Goal: Information Seeking & Learning: Compare options

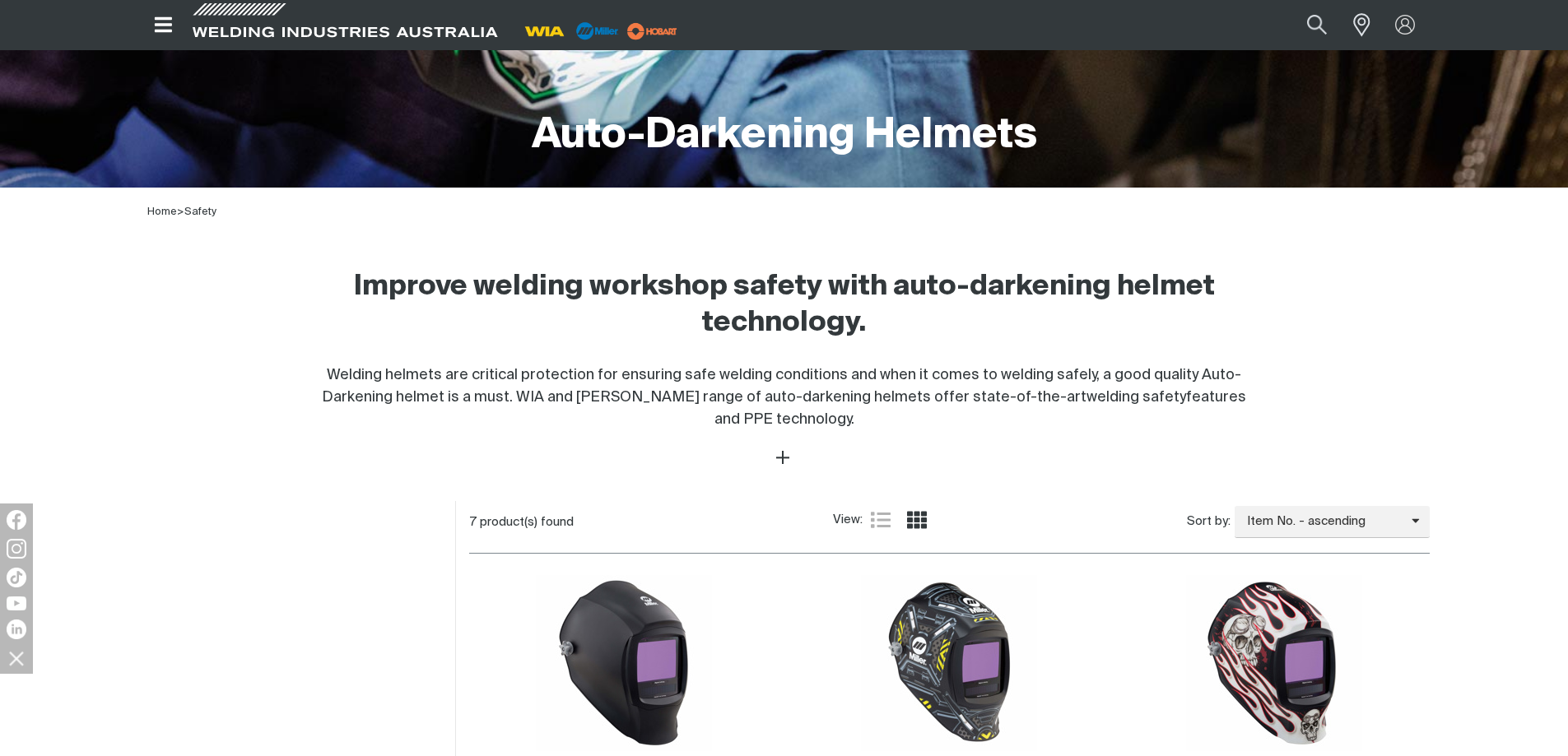
scroll to position [576, 0]
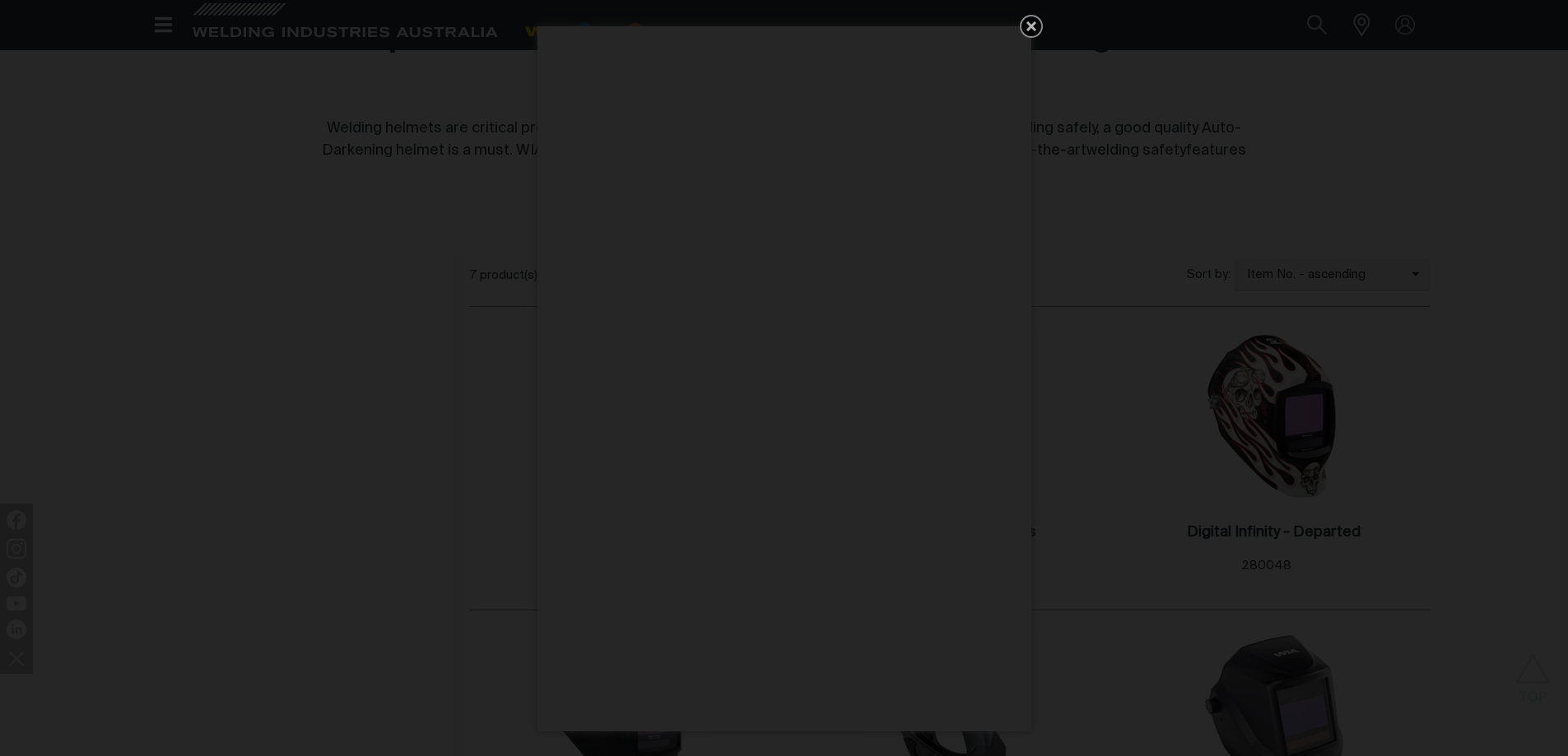
click at [1032, 27] on icon "Get 5 WIA Welding Guides Free!" at bounding box center [1031, 25] width 10 height 10
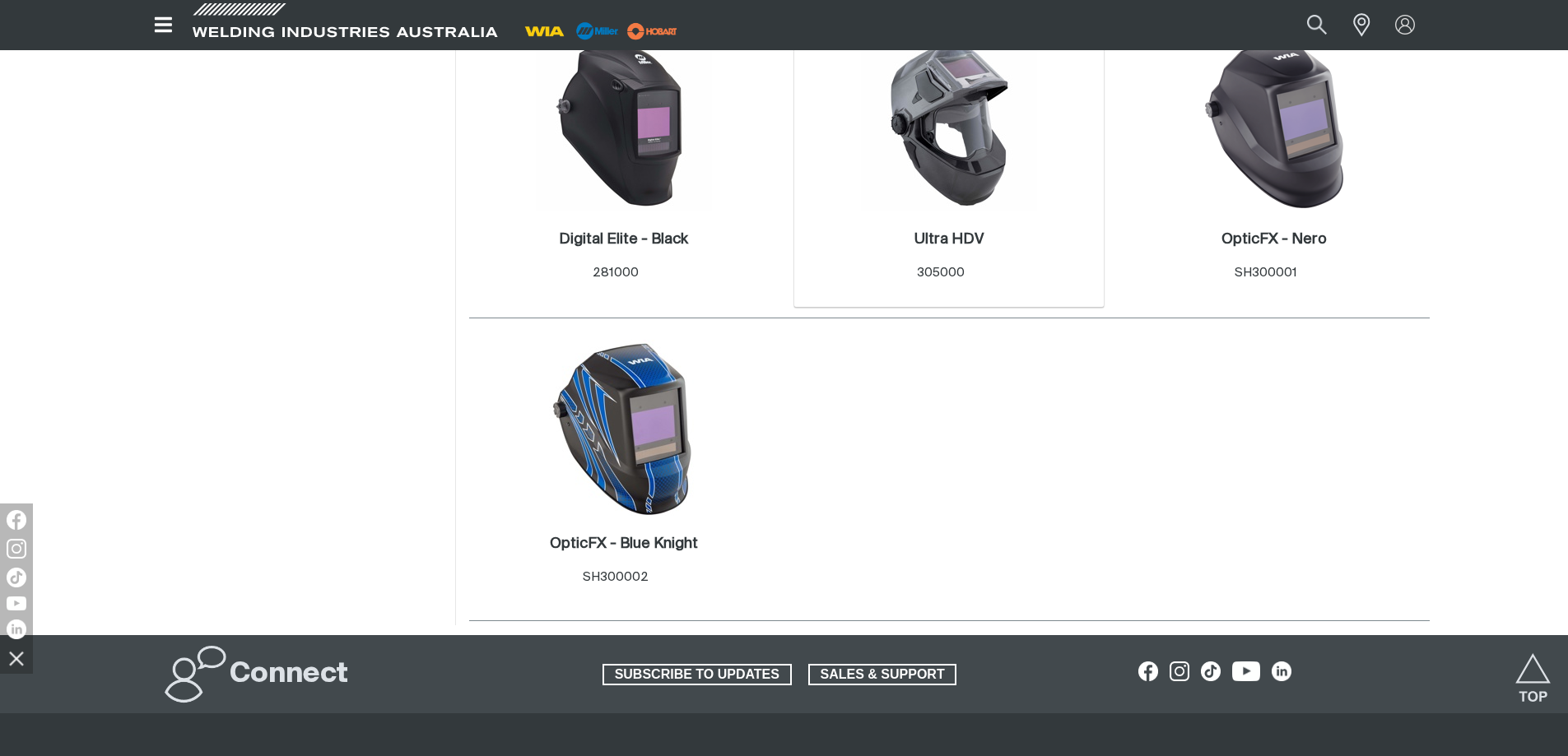
scroll to position [823, 0]
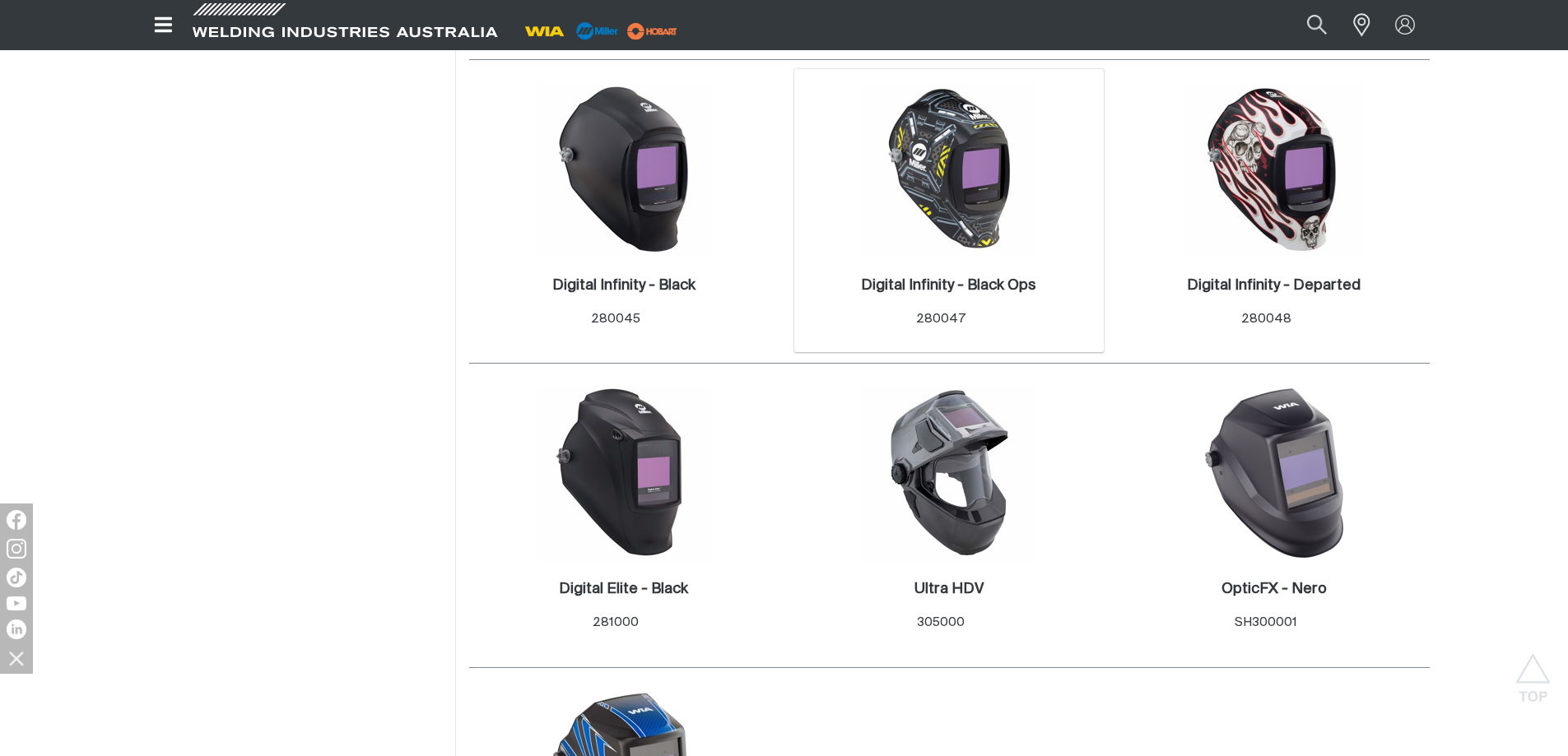
click at [972, 170] on img at bounding box center [948, 169] width 176 height 176
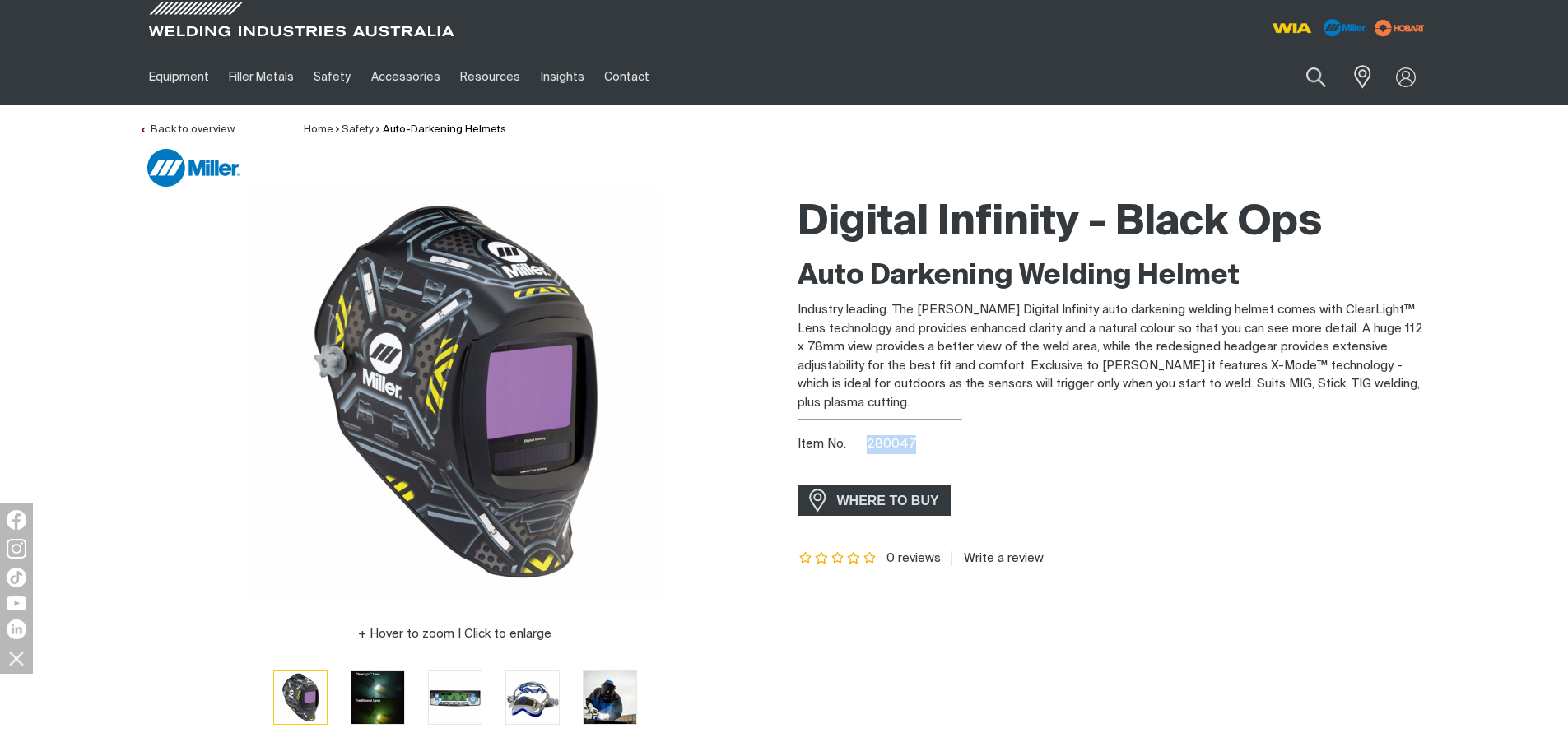
drag, startPoint x: 869, startPoint y: 445, endPoint x: 915, endPoint y: 445, distance: 46.0
click at [915, 445] on div "Item No. 280047" at bounding box center [1113, 445] width 632 height 19
copy span "280047"
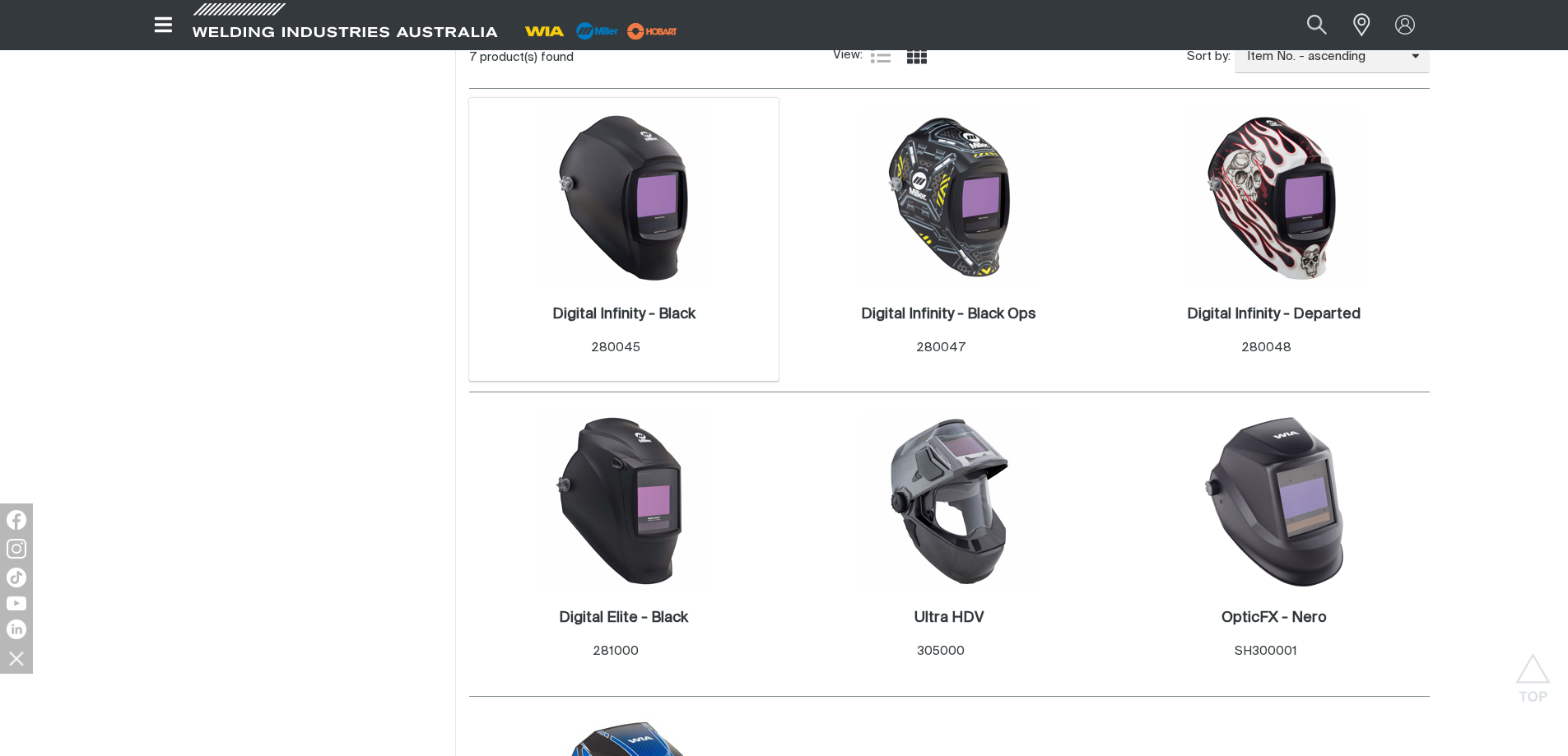
scroll to position [823, 0]
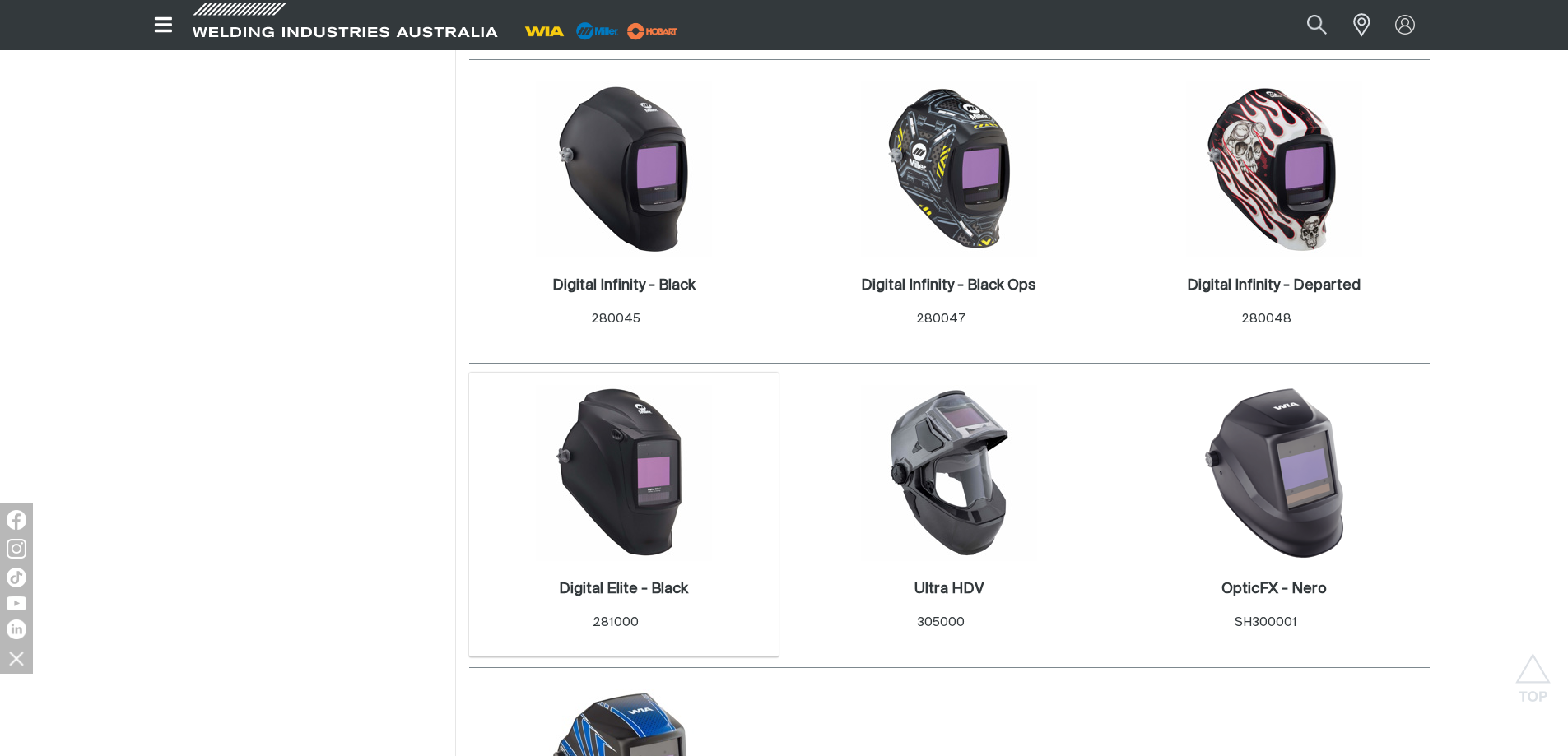
click at [643, 458] on img at bounding box center [623, 472] width 176 height 176
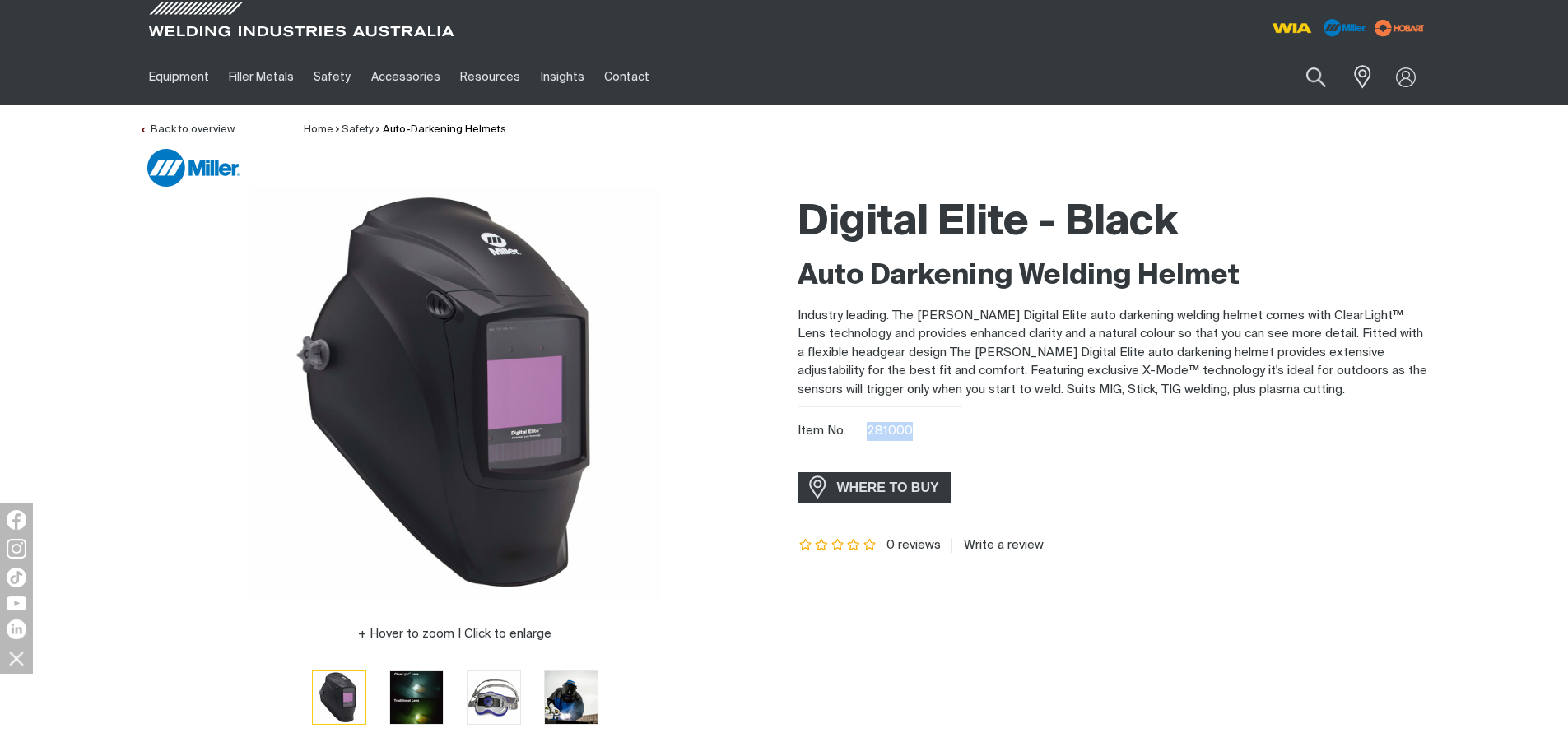
drag, startPoint x: 865, startPoint y: 435, endPoint x: 912, endPoint y: 439, distance: 47.2
click at [912, 439] on div "Item No. 281000" at bounding box center [1113, 432] width 632 height 19
copy span "281000"
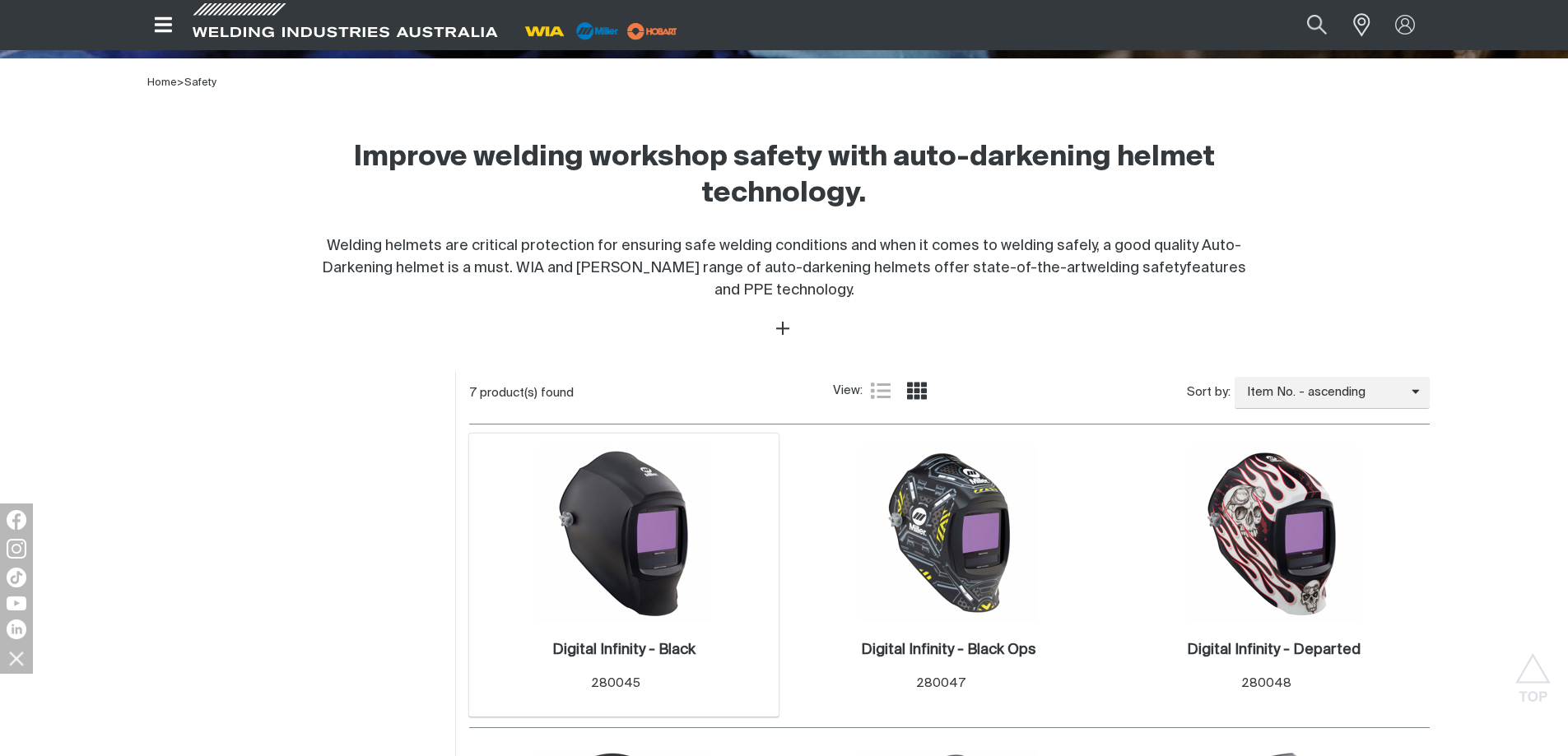
scroll to position [412, 0]
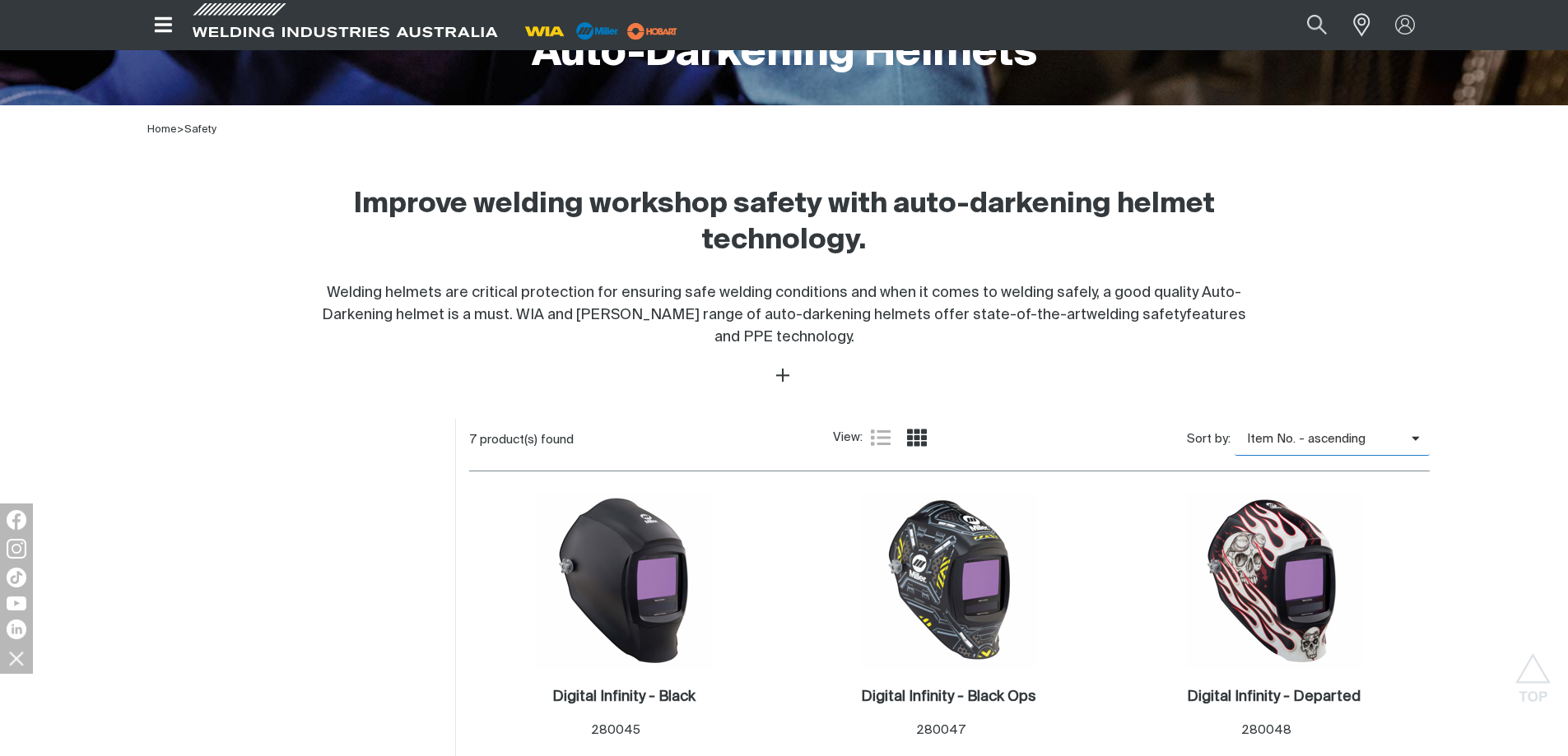
click at [1352, 441] on span "Item No. - ascending" at bounding box center [1323, 440] width 177 height 19
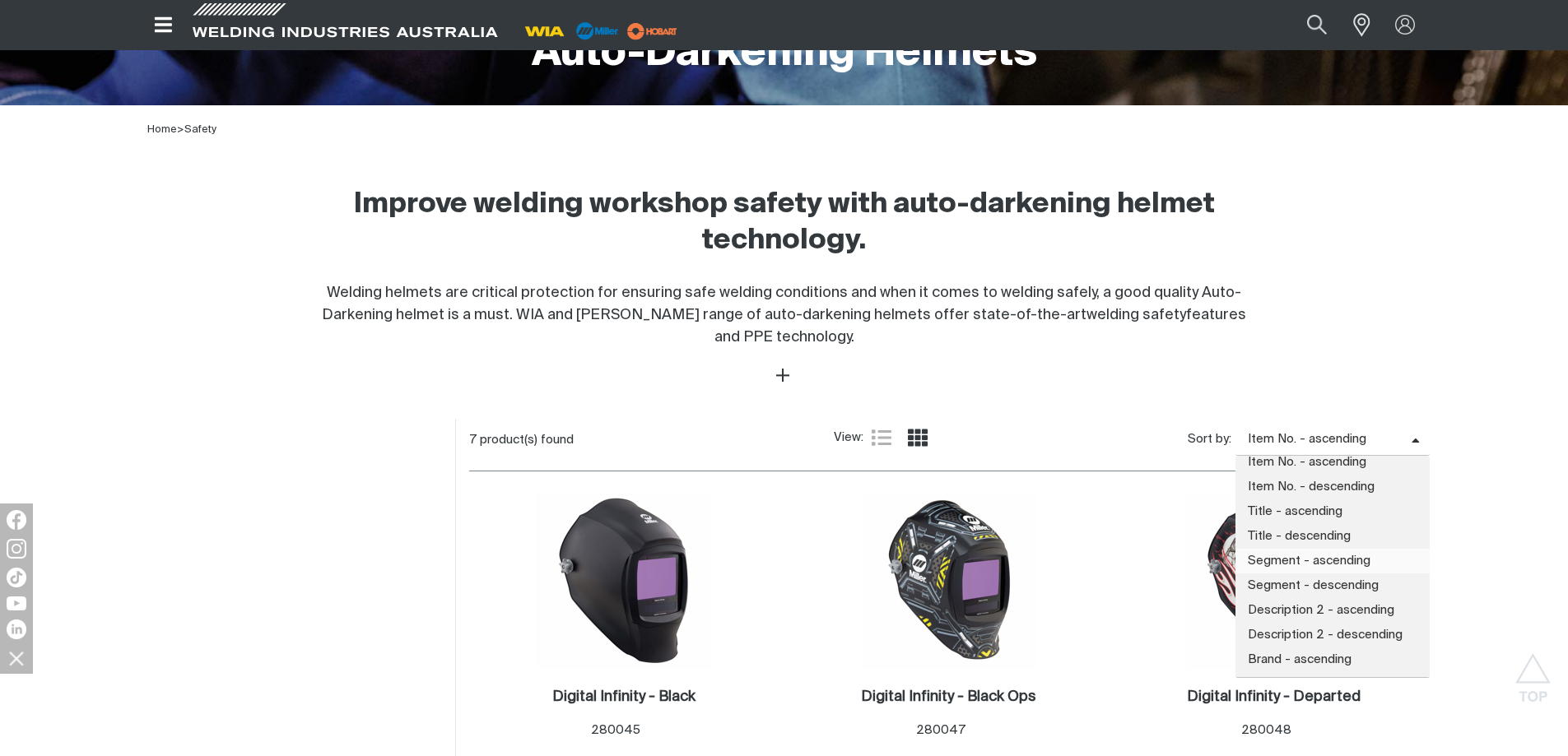
scroll to position [0, 0]
click at [1348, 236] on div "Improve welding workshop safety with auto-darkening helmet technology. Welding …" at bounding box center [784, 256] width 1290 height 185
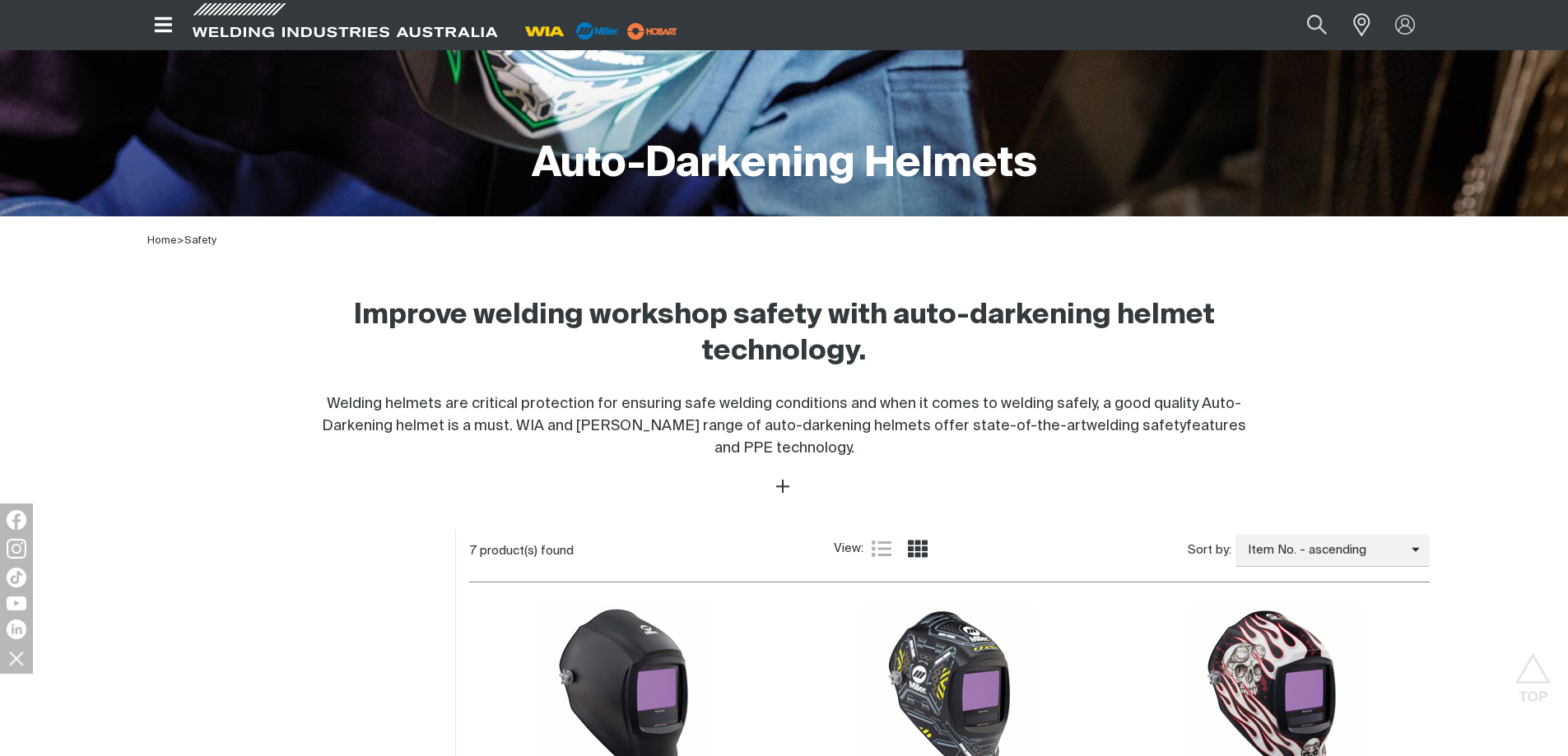
scroll to position [165, 0]
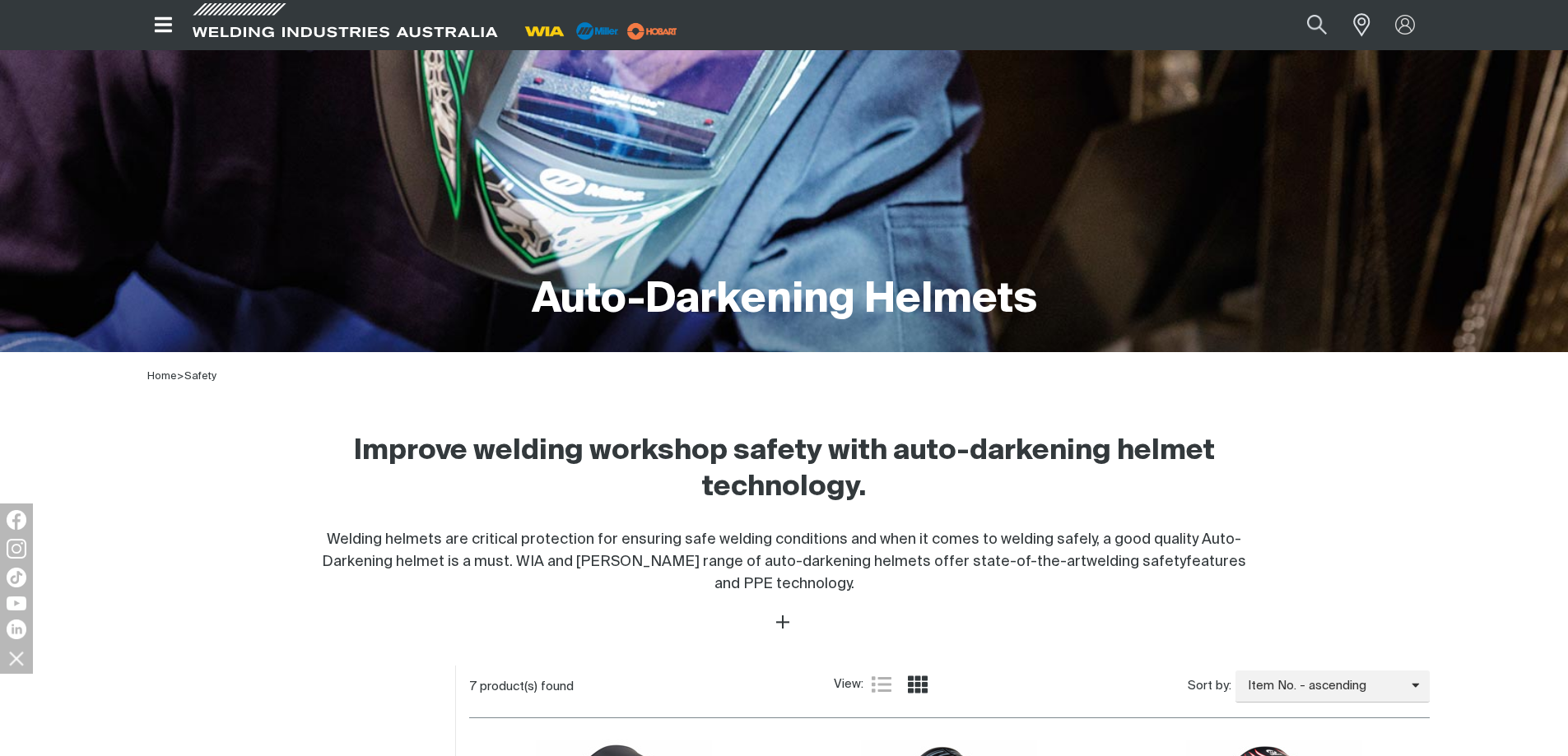
click at [543, 21] on img at bounding box center [545, 32] width 51 height 25
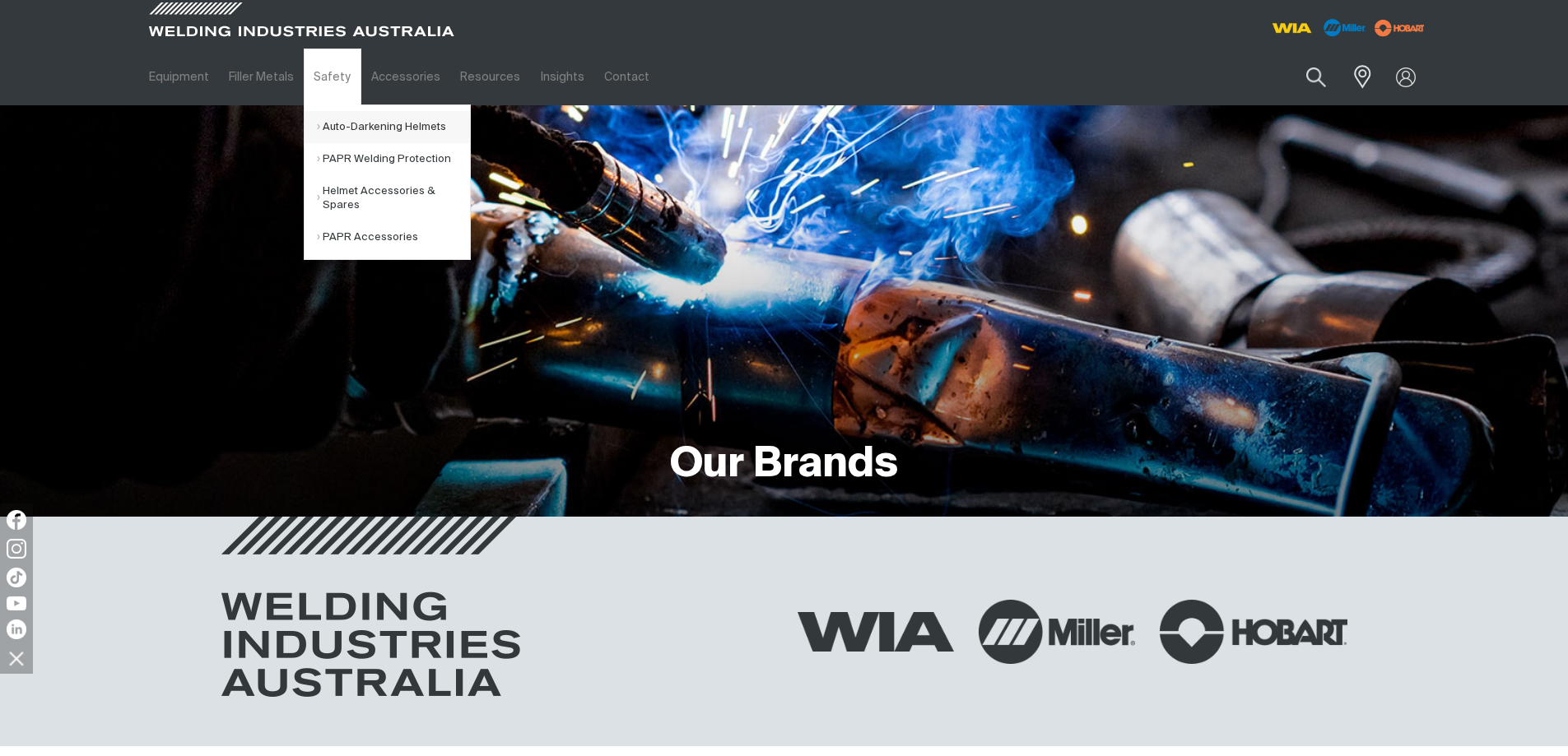
click at [364, 131] on link "Auto-Darkening Helmets" at bounding box center [394, 127] width 153 height 32
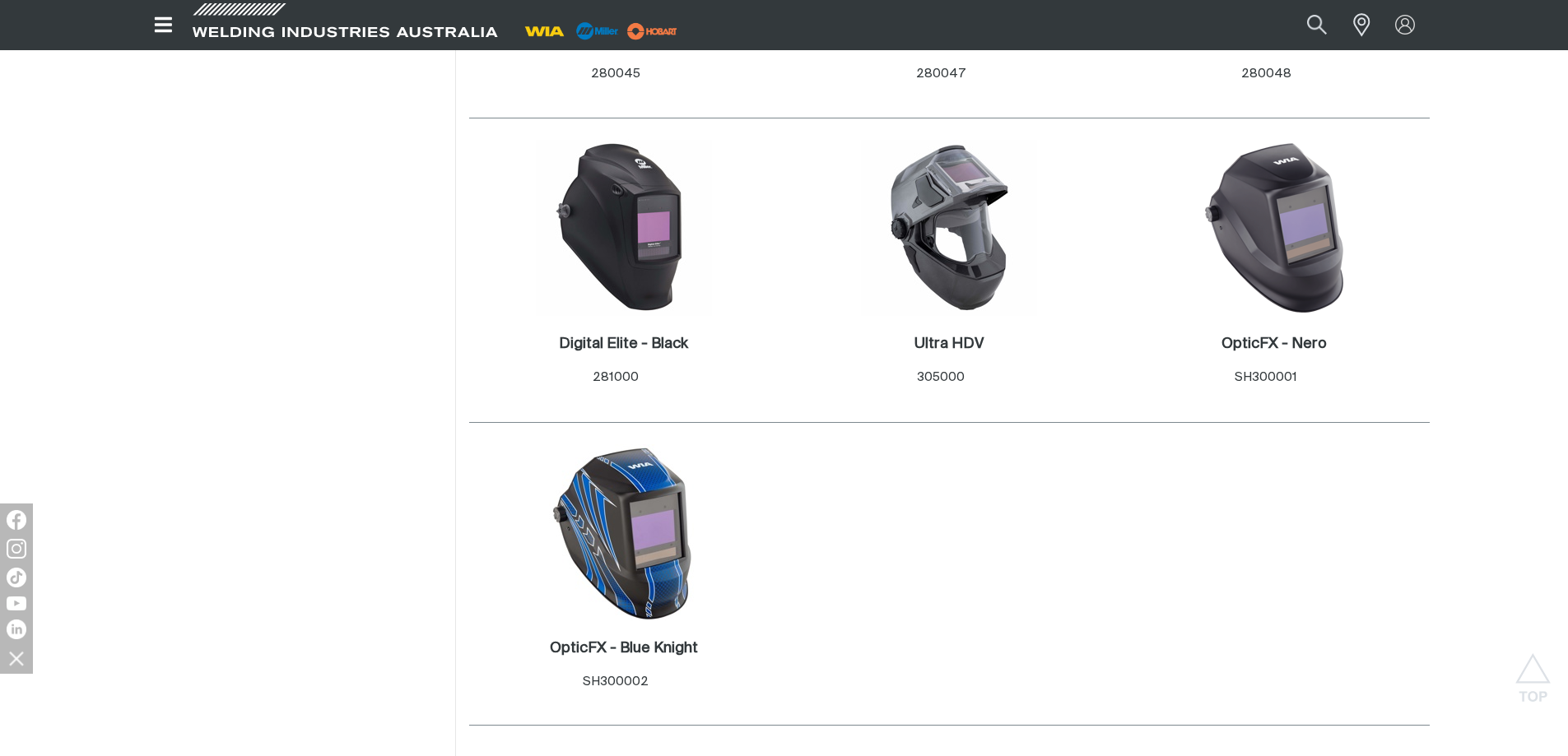
scroll to position [1070, 0]
click at [642, 571] on img at bounding box center [623, 530] width 176 height 176
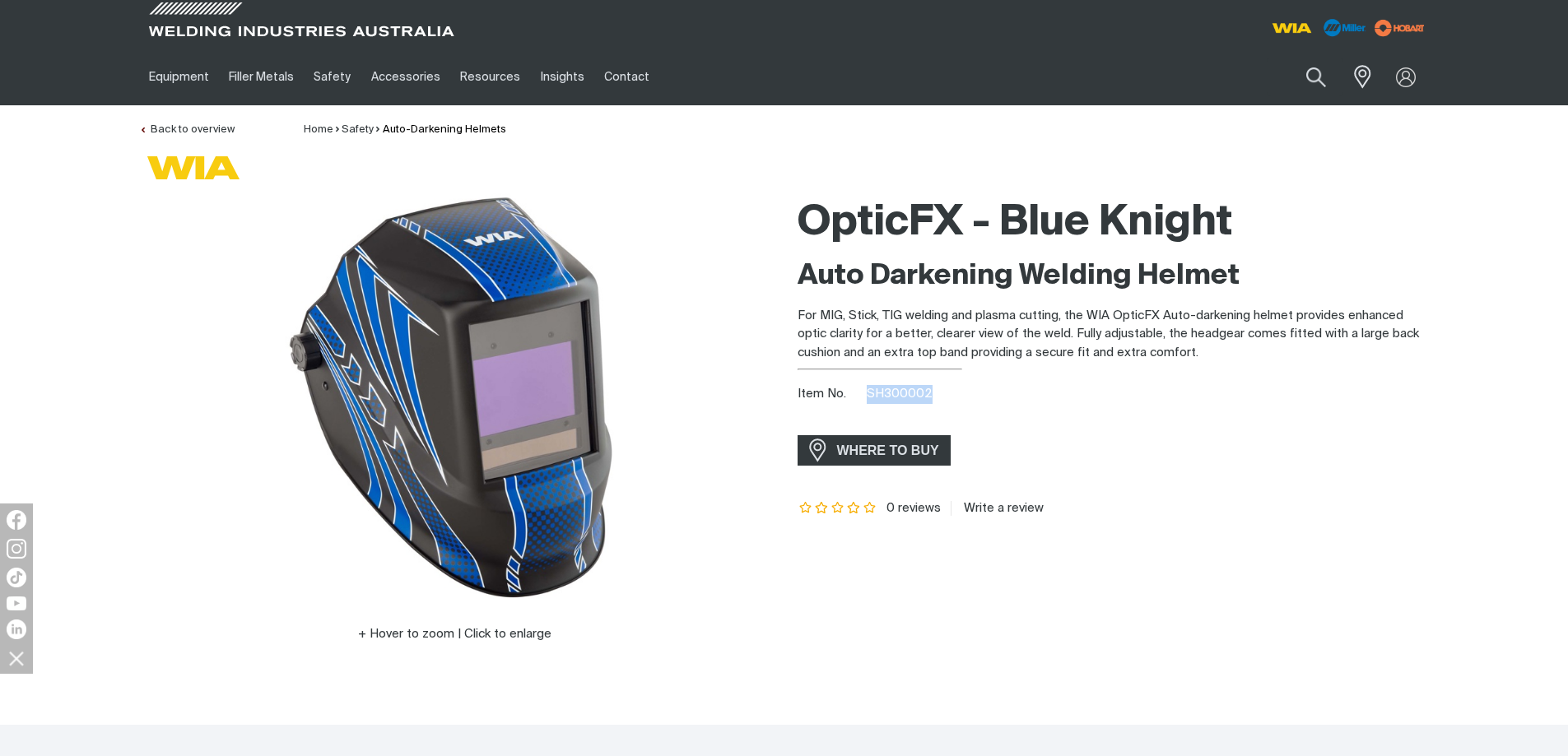
drag, startPoint x: 869, startPoint y: 390, endPoint x: 937, endPoint y: 388, distance: 68.0
click at [937, 388] on div "Item No. SH300002" at bounding box center [1113, 394] width 632 height 19
copy span "SH300002"
